Goal: Obtain resource: Download file/media

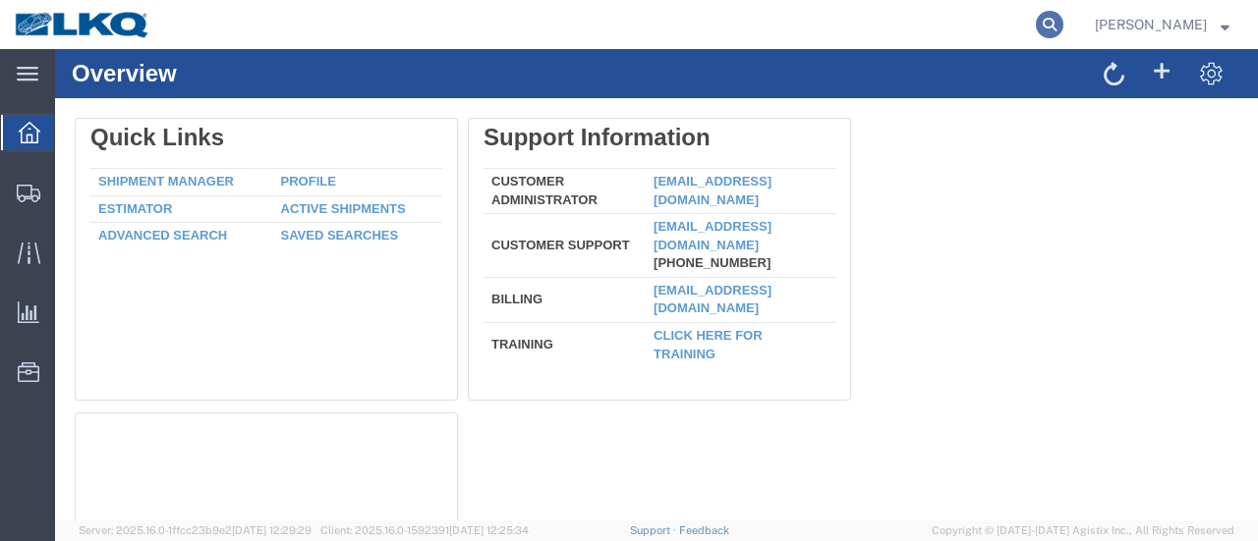
click at [1063, 23] on icon at bounding box center [1050, 25] width 28 height 28
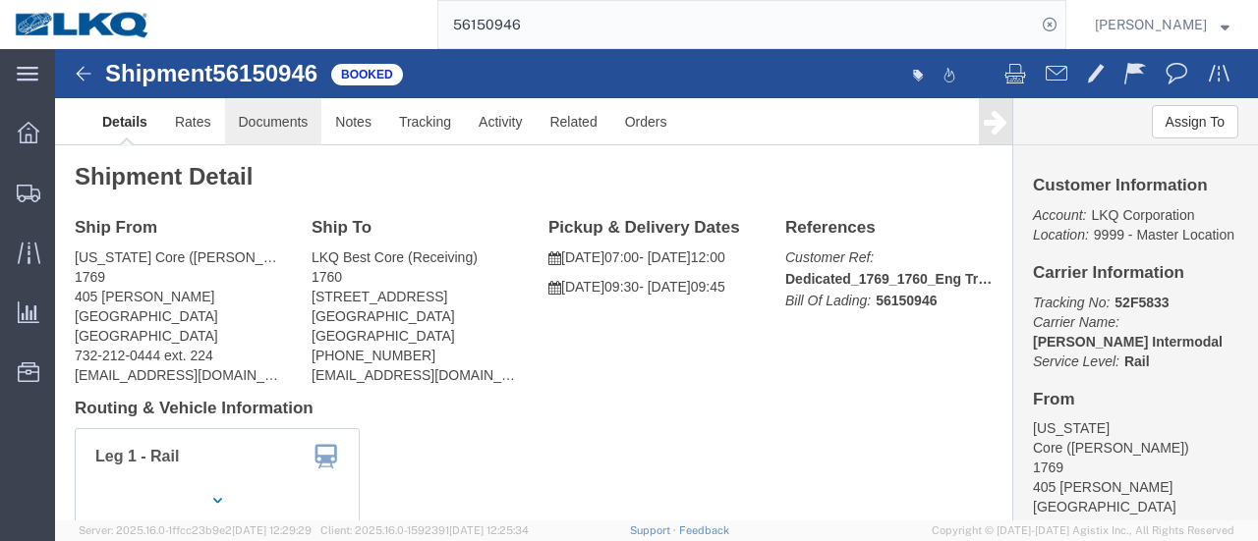
click link "Documents"
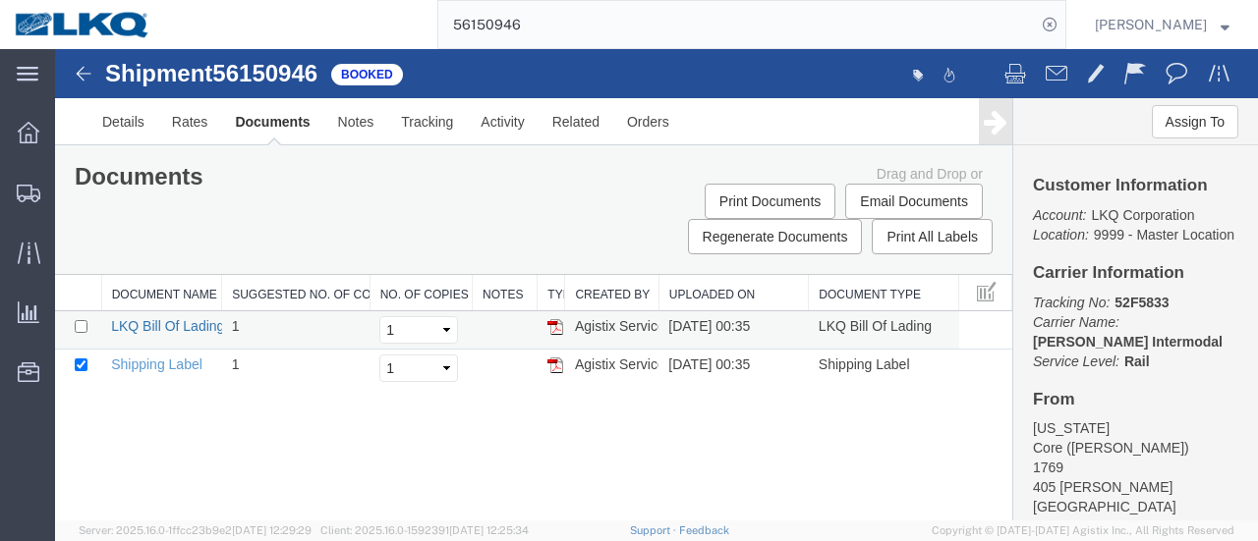
click at [155, 328] on link "LKQ Bill Of Lading" at bounding box center [167, 326] width 113 height 16
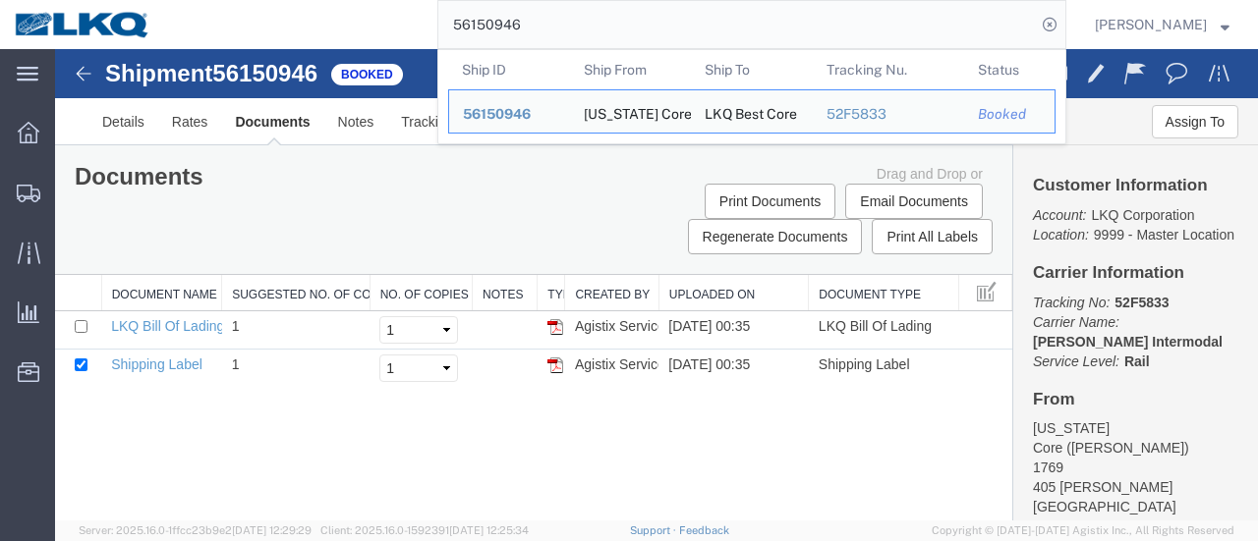
click at [609, 9] on input "56150946" at bounding box center [736, 24] width 597 height 47
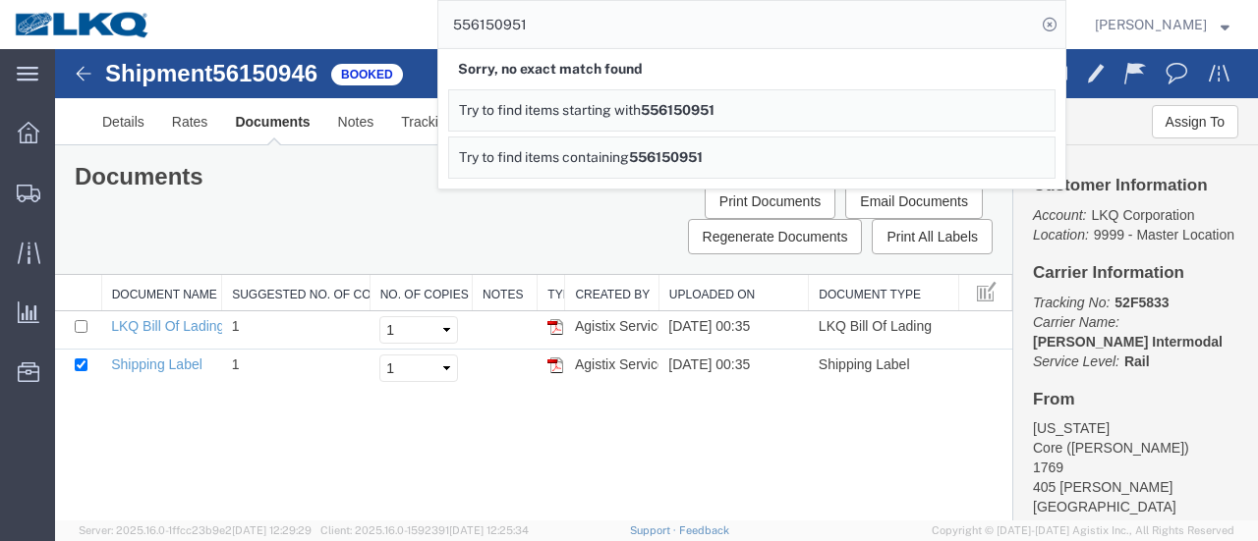
click at [570, 30] on input "556150951" at bounding box center [736, 24] width 597 height 47
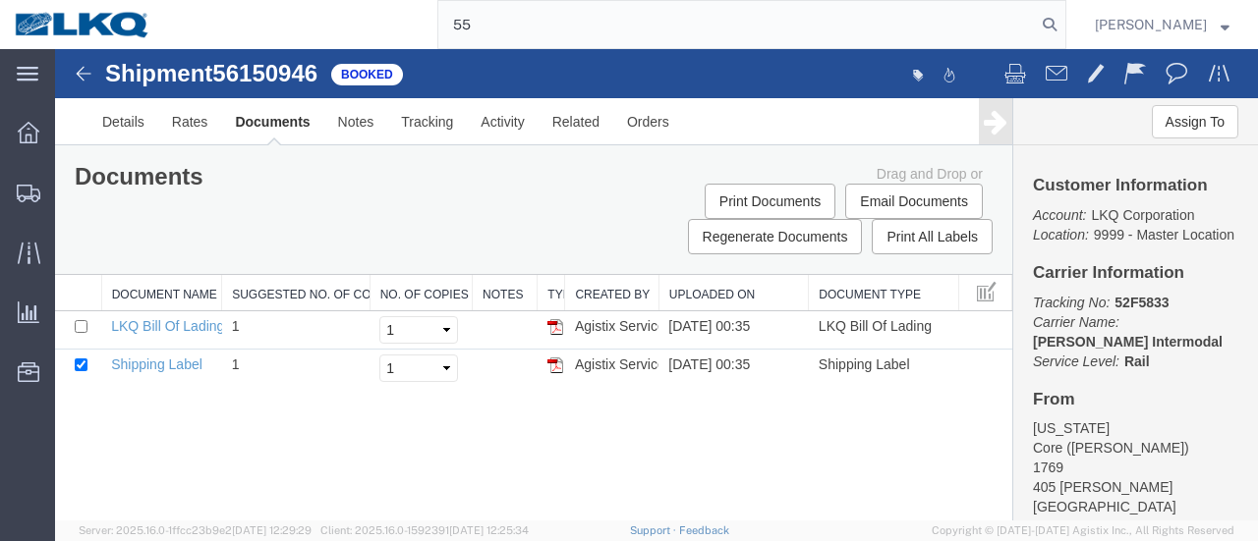
type input "5"
type input "56150951"
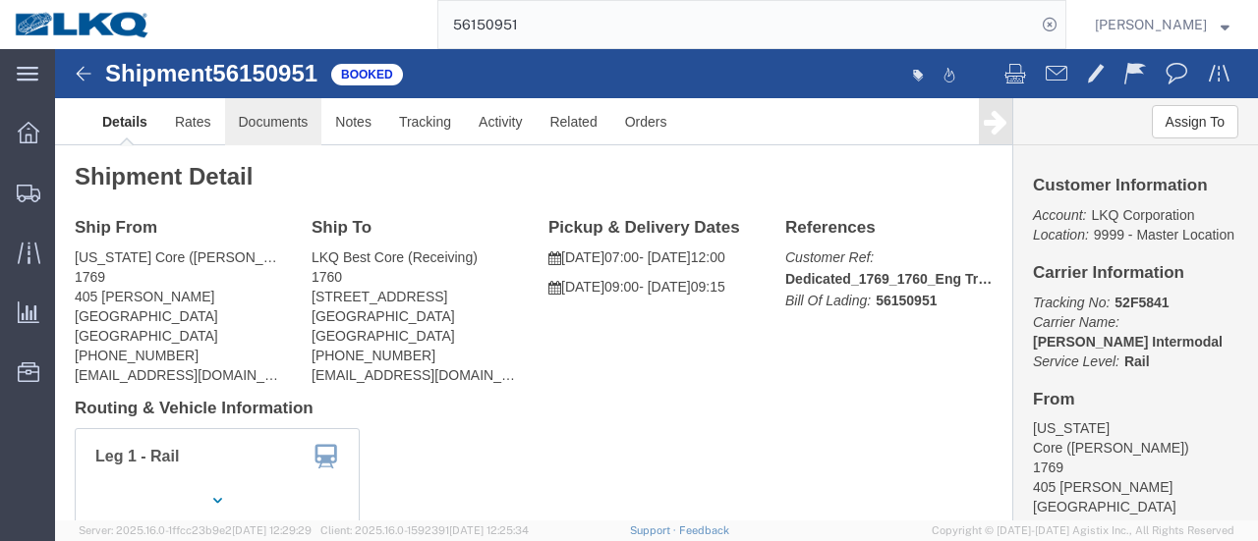
click link "Documents"
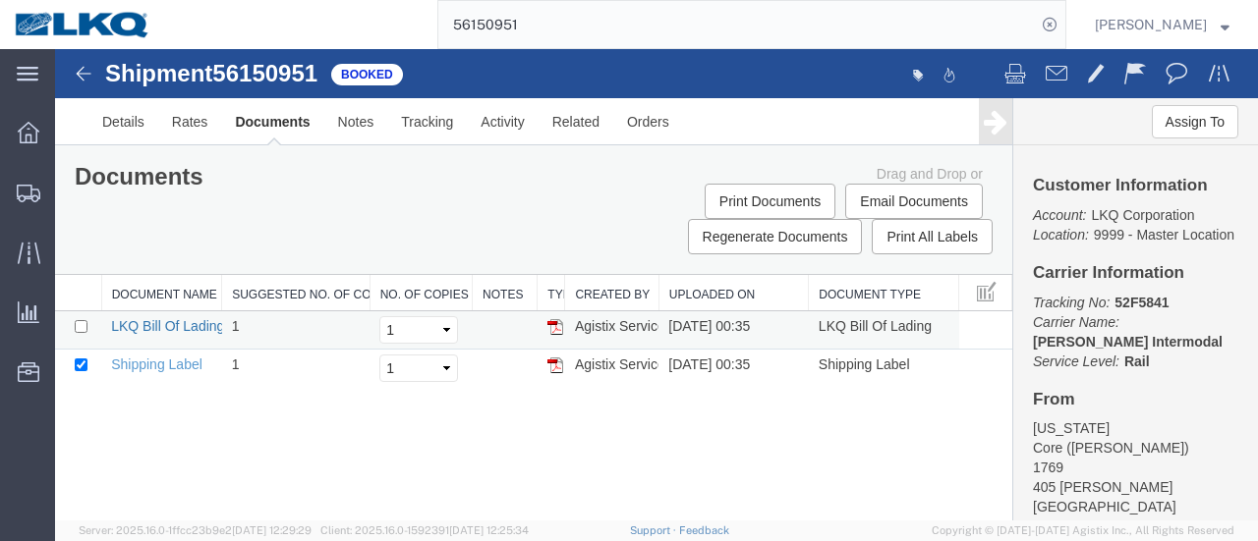
click at [189, 328] on link "LKQ Bill Of Lading" at bounding box center [167, 326] width 113 height 16
